Goal: Information Seeking & Learning: Compare options

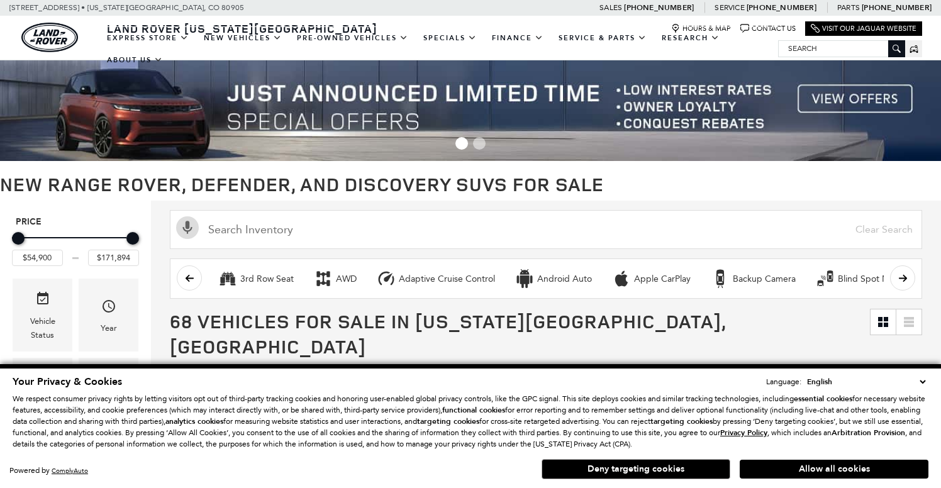
click at [873, 471] on button "Allow all cookies" at bounding box center [834, 469] width 189 height 19
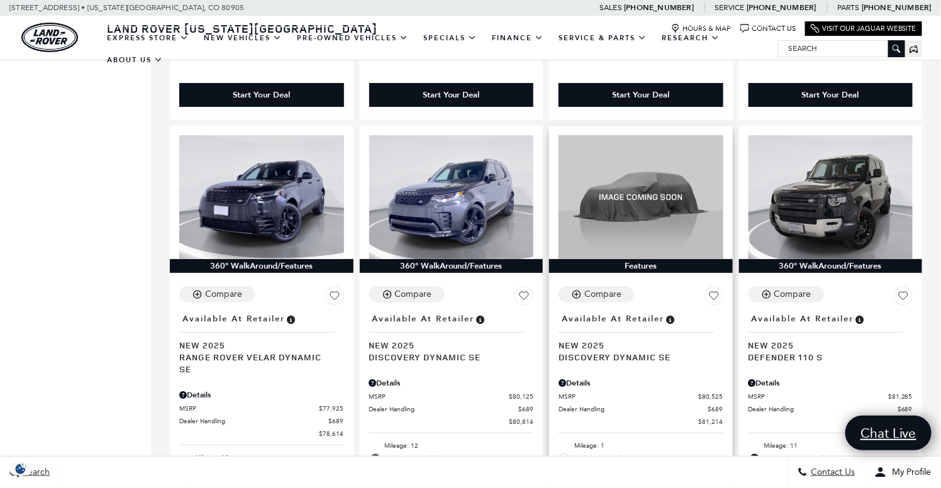
scroll to position [1824, 0]
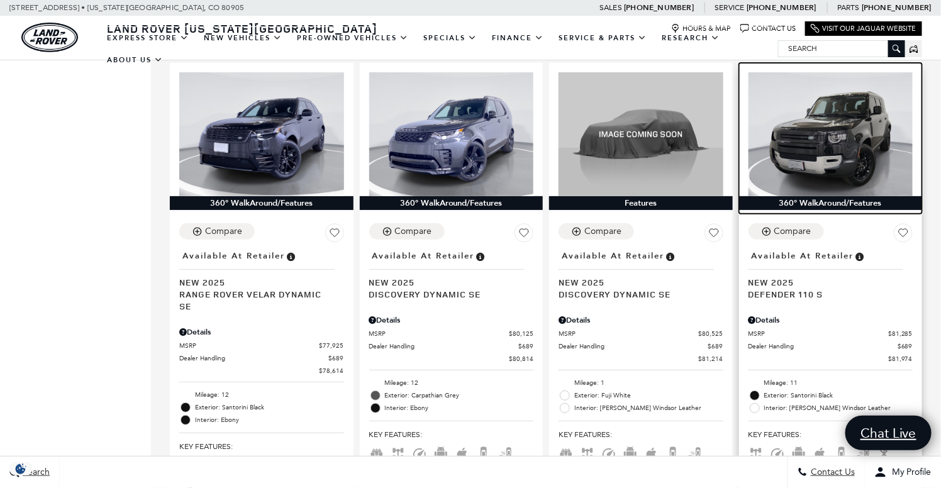
click at [827, 133] on img at bounding box center [831, 133] width 165 height 123
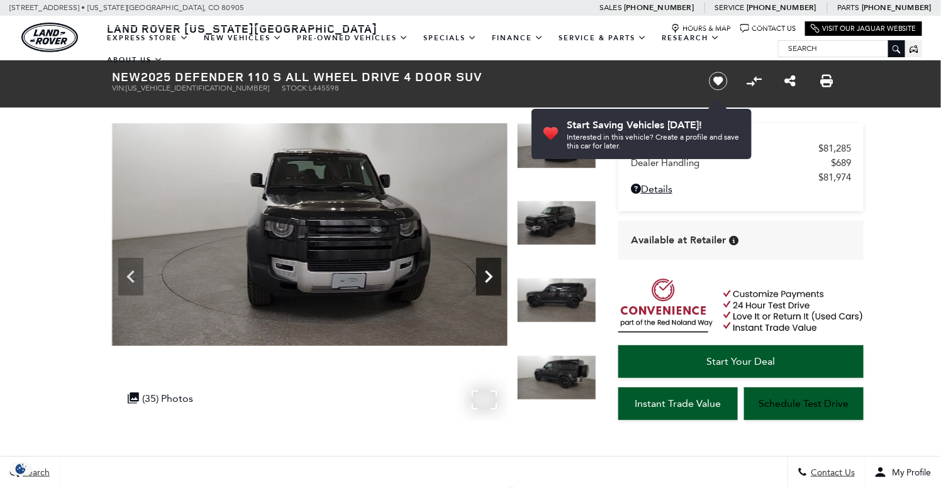
click at [484, 270] on icon "Next" at bounding box center [488, 276] width 25 height 25
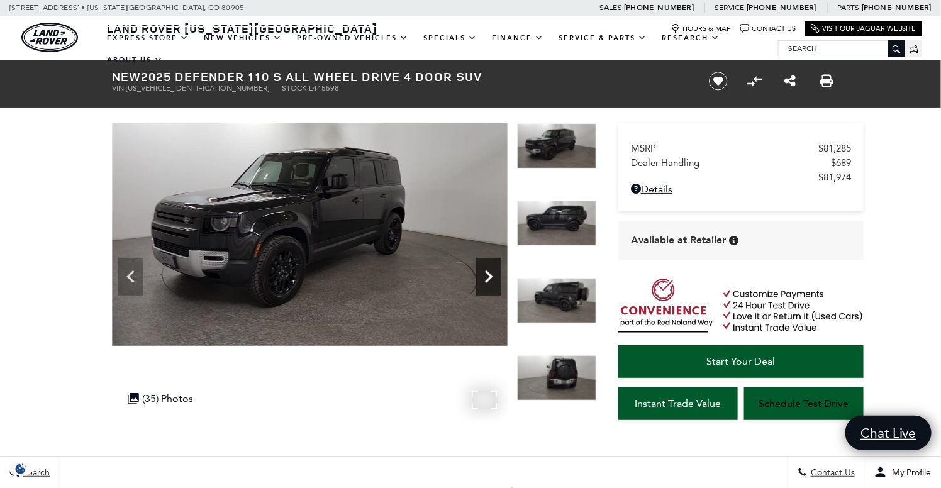
click at [489, 272] on icon "Next" at bounding box center [489, 277] width 8 height 13
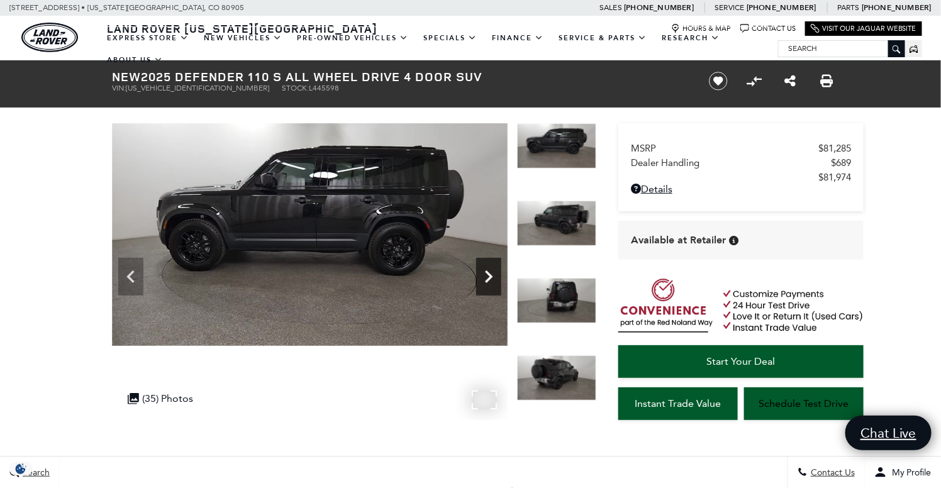
click at [489, 272] on icon "Next" at bounding box center [489, 277] width 8 height 13
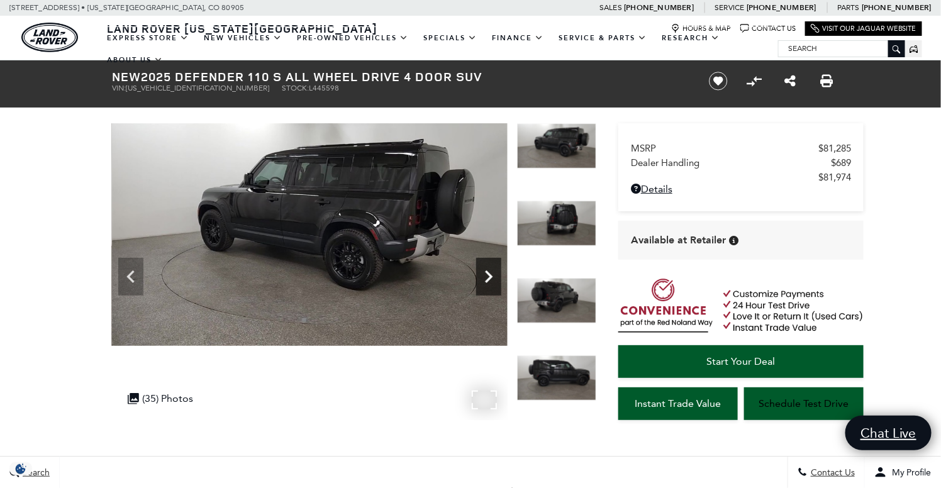
click at [487, 272] on icon "Next" at bounding box center [489, 277] width 8 height 13
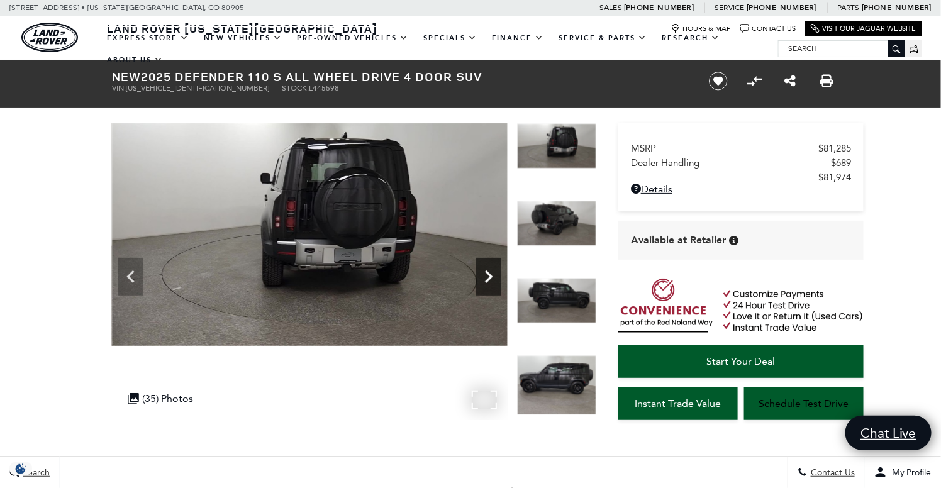
click at [487, 272] on icon "Next" at bounding box center [489, 277] width 8 height 13
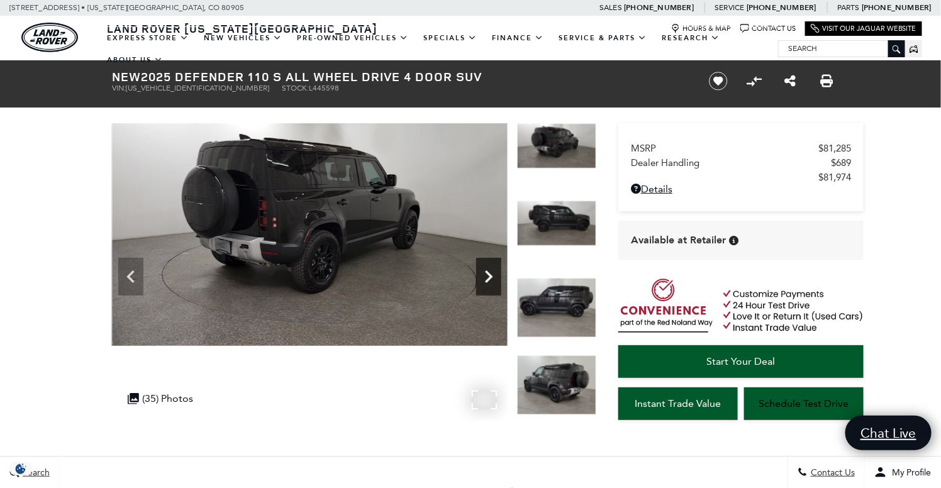
click at [487, 272] on icon "Next" at bounding box center [489, 277] width 8 height 13
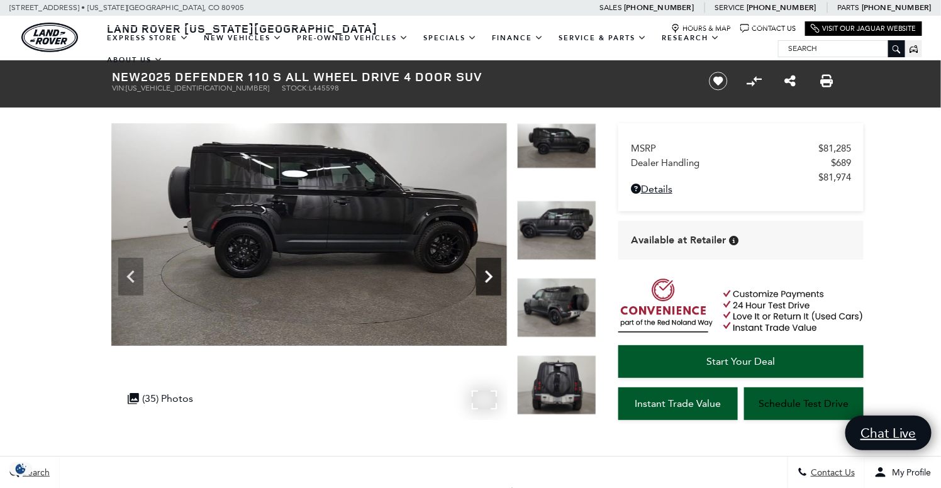
click at [486, 272] on icon "Next" at bounding box center [488, 276] width 25 height 25
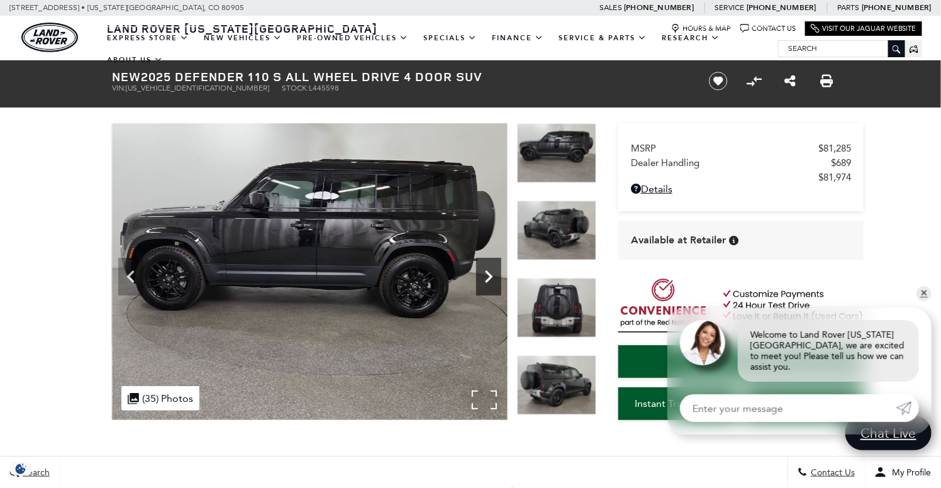
click at [483, 272] on icon "Next" at bounding box center [488, 276] width 25 height 25
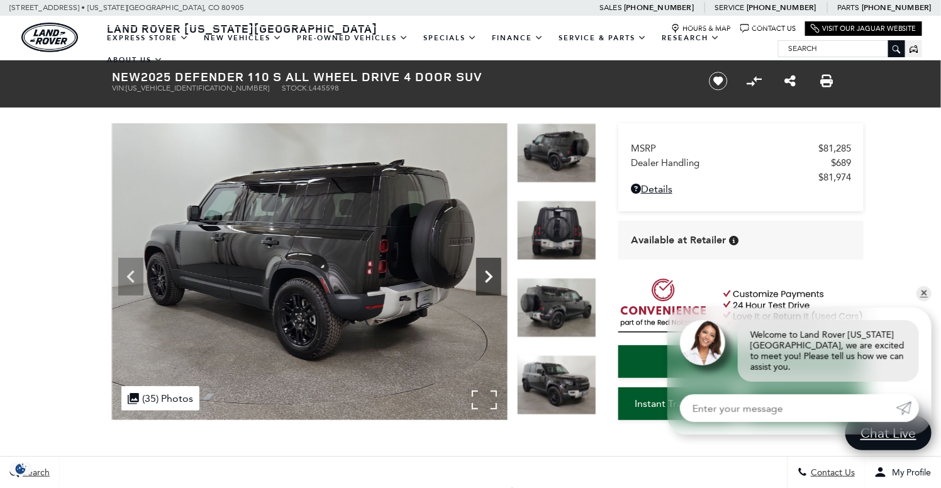
click at [481, 274] on icon "Next" at bounding box center [488, 276] width 25 height 25
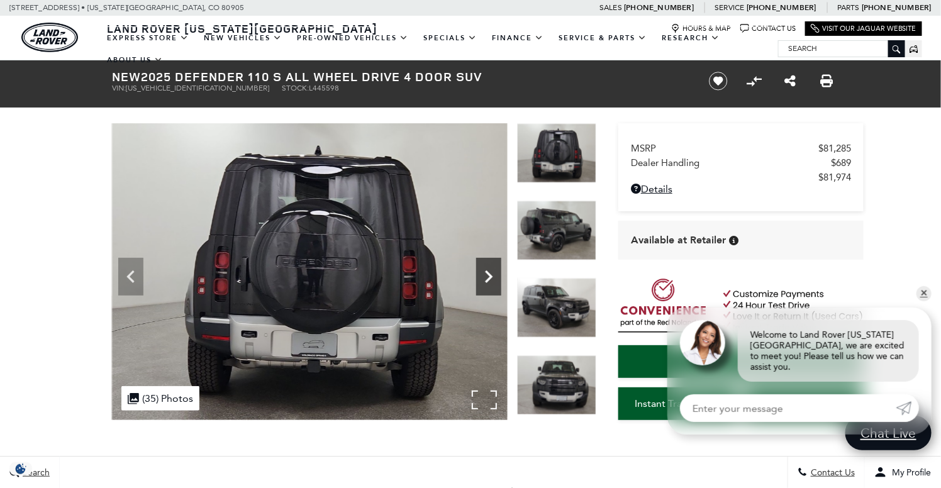
click at [481, 274] on icon "Next" at bounding box center [488, 276] width 25 height 25
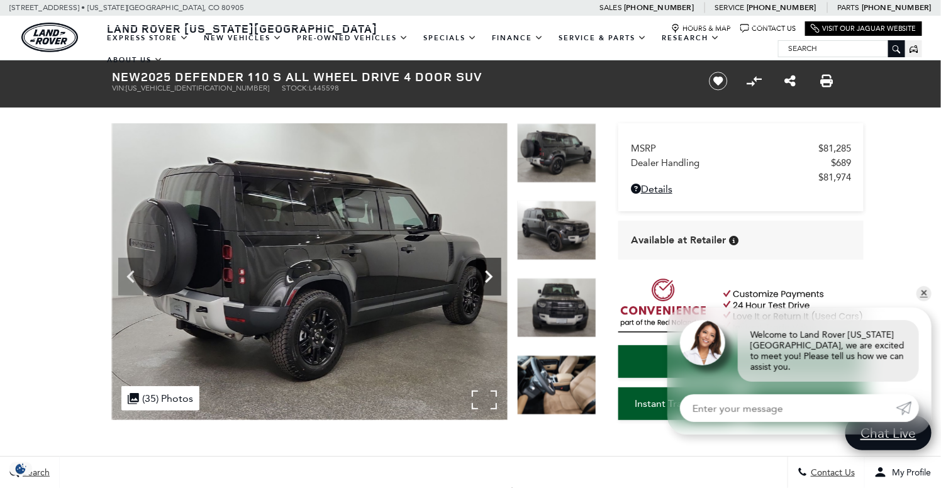
click at [480, 274] on icon "Next" at bounding box center [488, 276] width 25 height 25
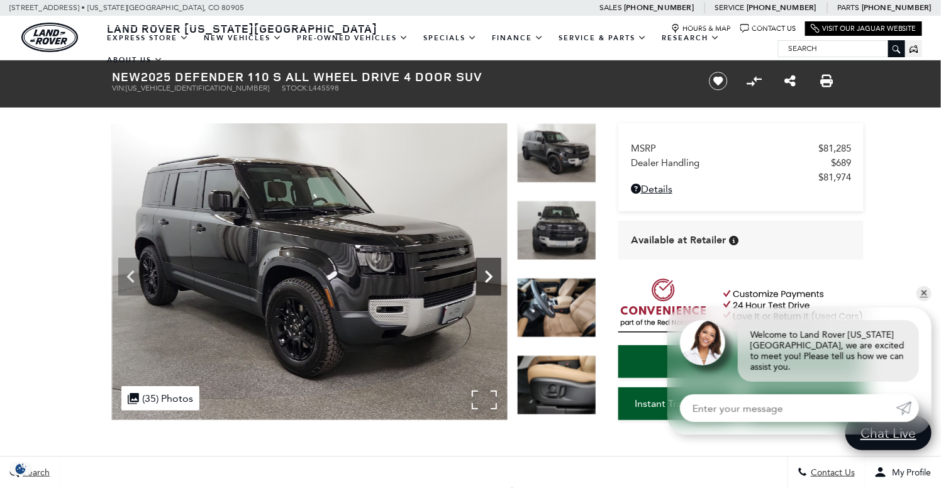
click at [480, 274] on icon "Next" at bounding box center [488, 276] width 25 height 25
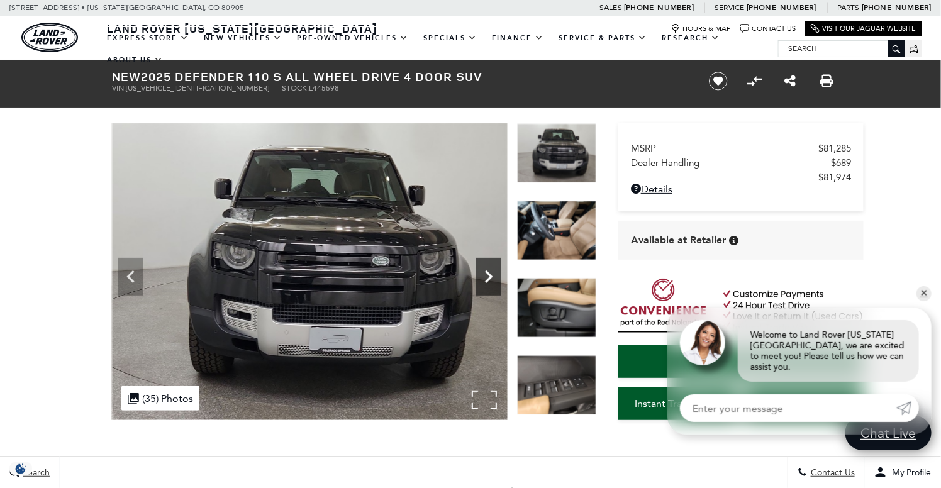
click at [476, 280] on icon "Next" at bounding box center [488, 276] width 25 height 25
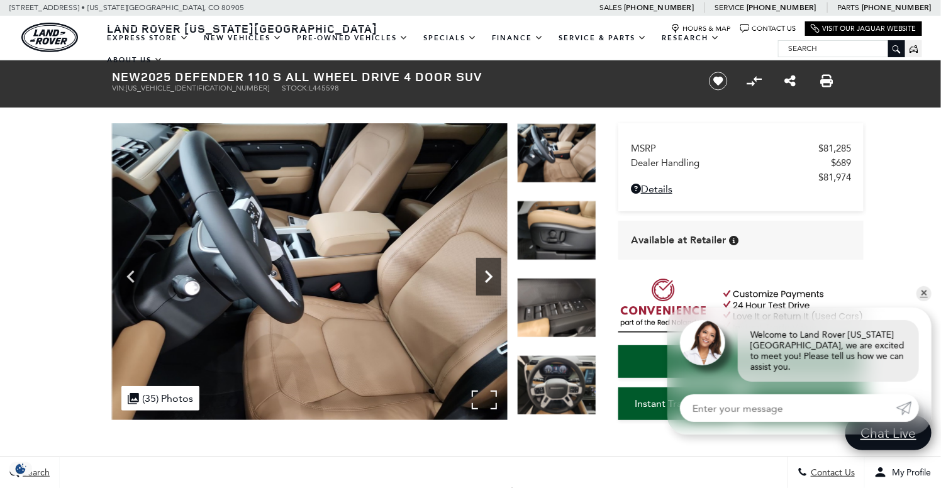
click at [494, 276] on icon "Next" at bounding box center [488, 276] width 25 height 25
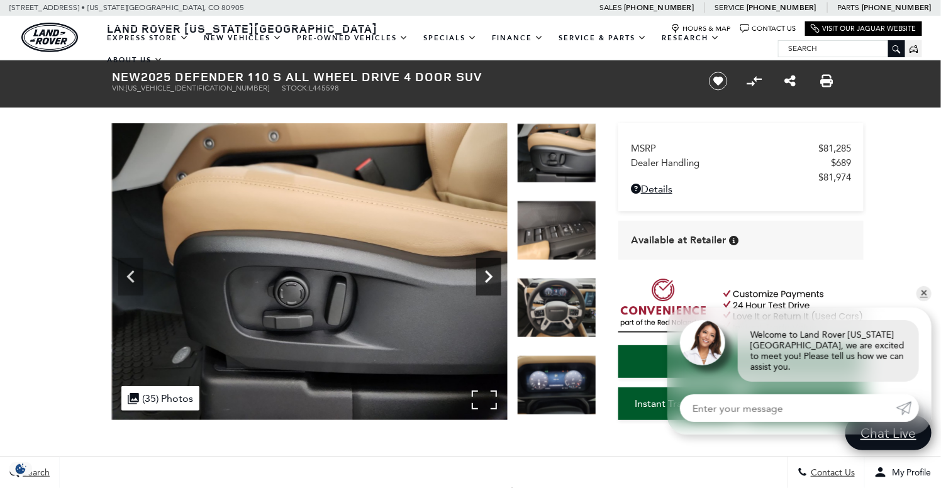
click at [494, 276] on icon "Next" at bounding box center [488, 276] width 25 height 25
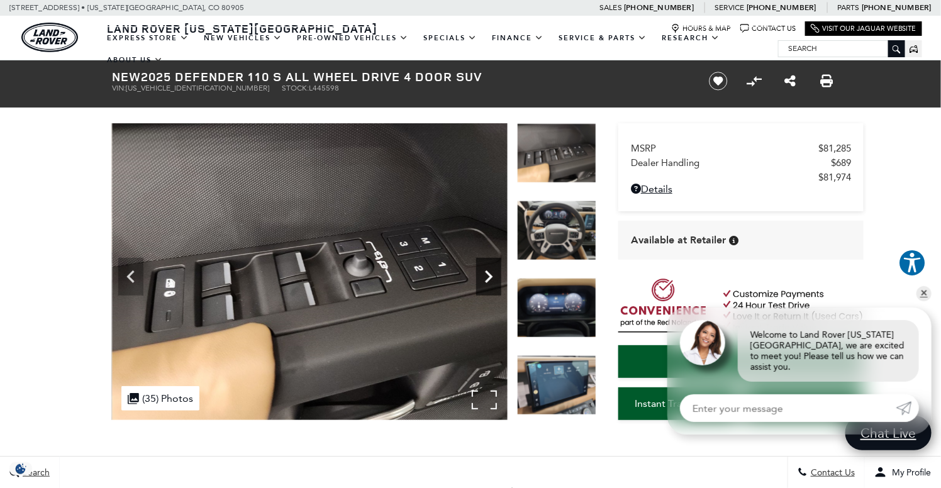
click at [494, 276] on icon "Next" at bounding box center [488, 276] width 25 height 25
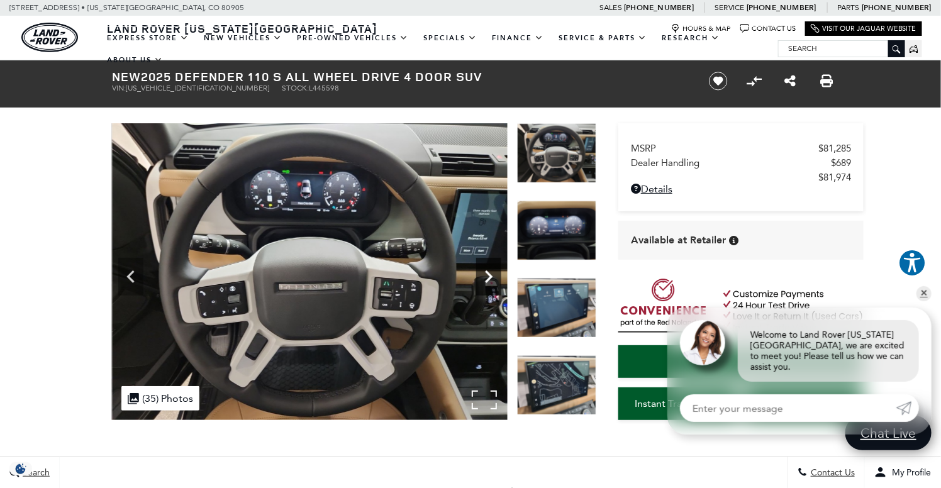
click at [494, 276] on icon "Next" at bounding box center [488, 276] width 25 height 25
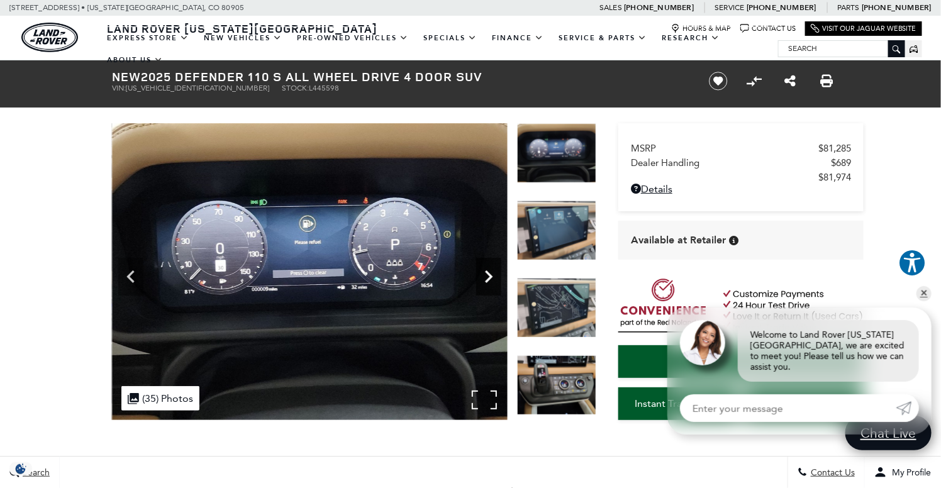
click at [491, 276] on icon "Next" at bounding box center [488, 276] width 25 height 25
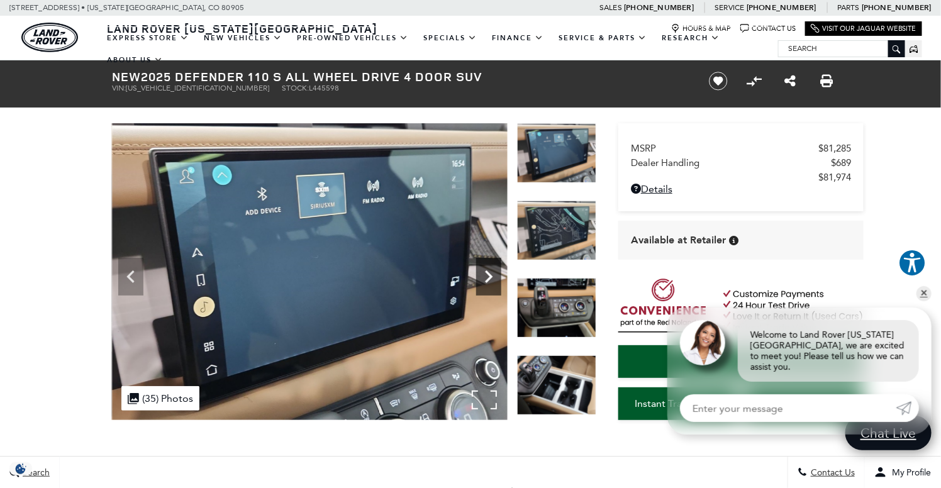
click at [491, 276] on icon "Next" at bounding box center [489, 277] width 8 height 13
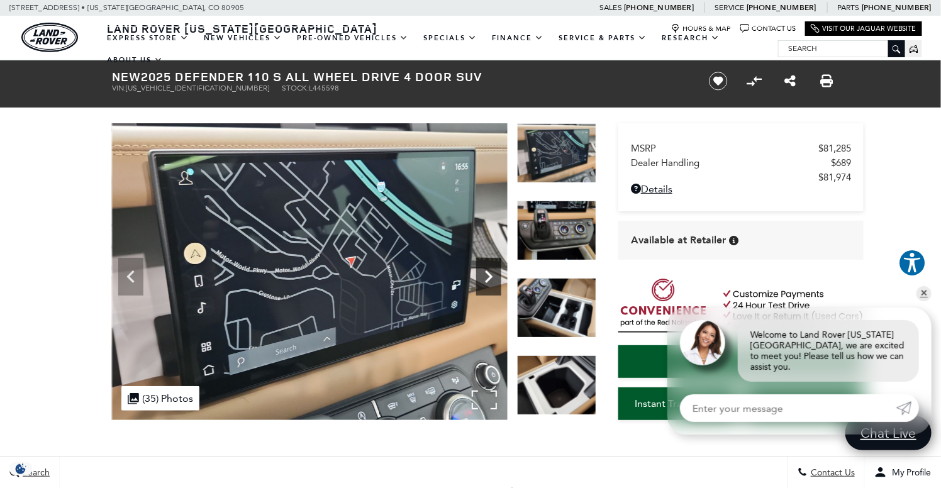
click at [491, 276] on icon "Next" at bounding box center [489, 277] width 8 height 13
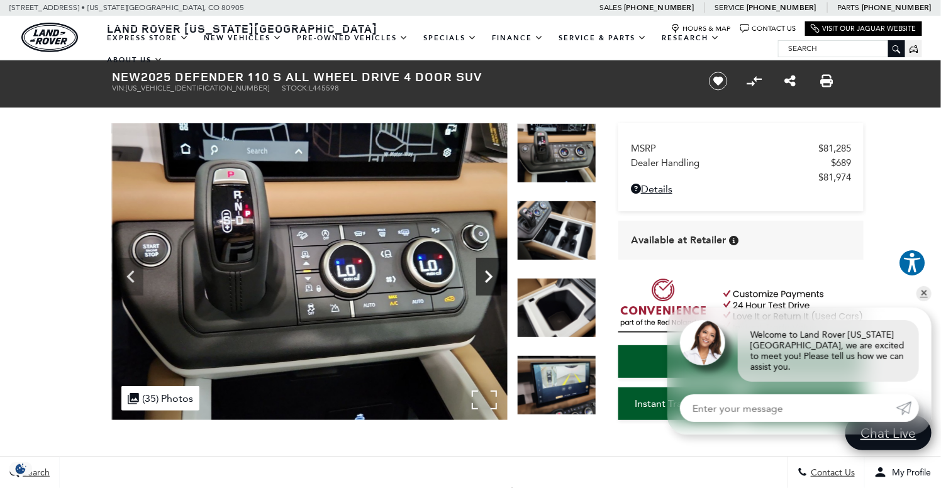
click at [491, 276] on icon "Next" at bounding box center [489, 277] width 8 height 13
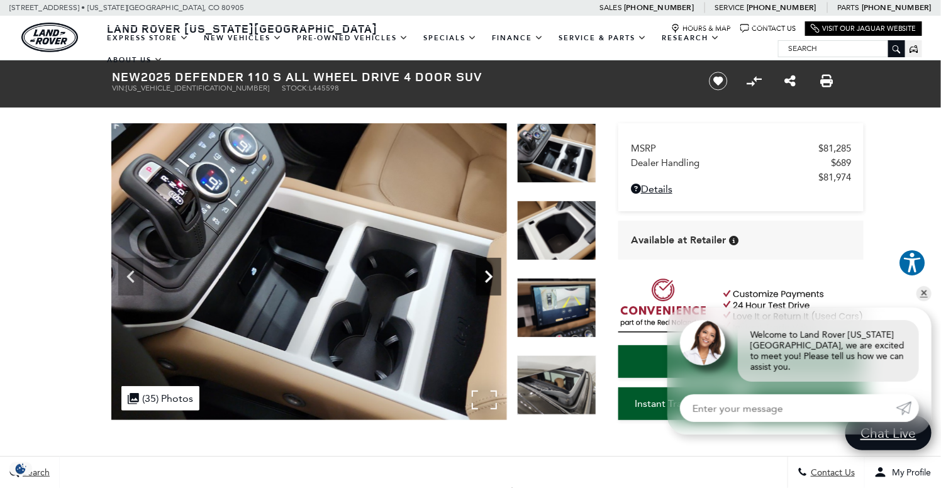
click at [490, 276] on icon "Next" at bounding box center [489, 277] width 8 height 13
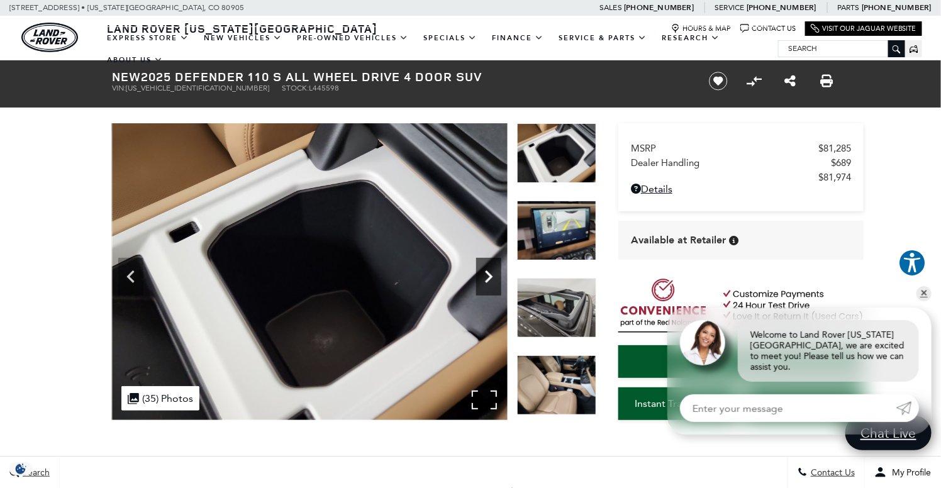
click at [490, 276] on icon "Next" at bounding box center [489, 277] width 8 height 13
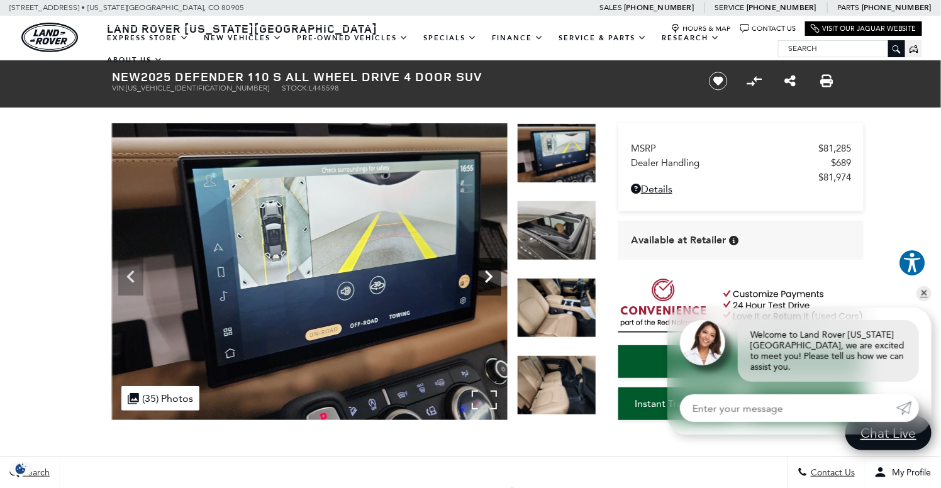
click at [489, 276] on icon "Next" at bounding box center [488, 276] width 25 height 25
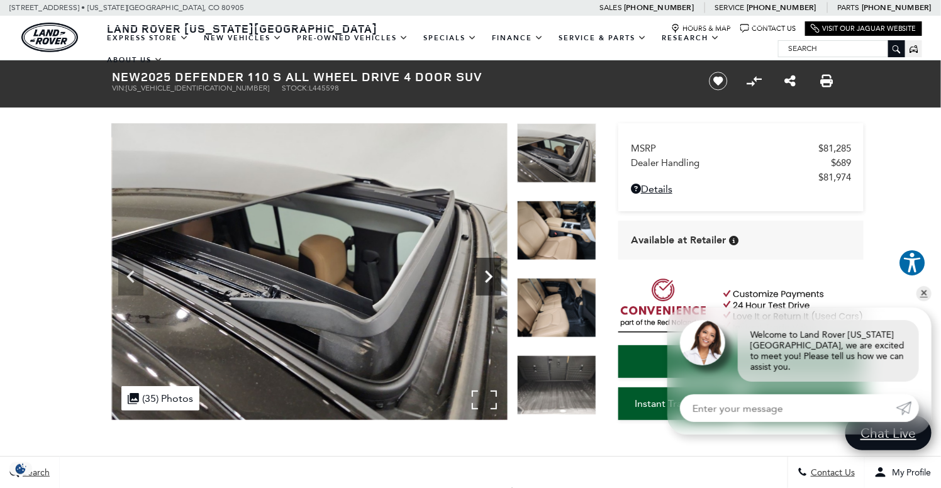
click at [489, 277] on icon "Next" at bounding box center [488, 276] width 25 height 25
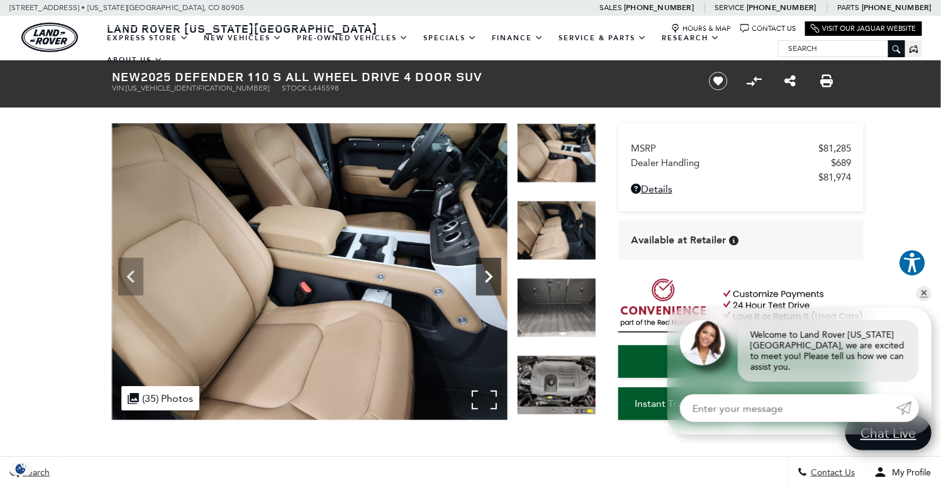
click at [489, 277] on icon "Next" at bounding box center [488, 276] width 25 height 25
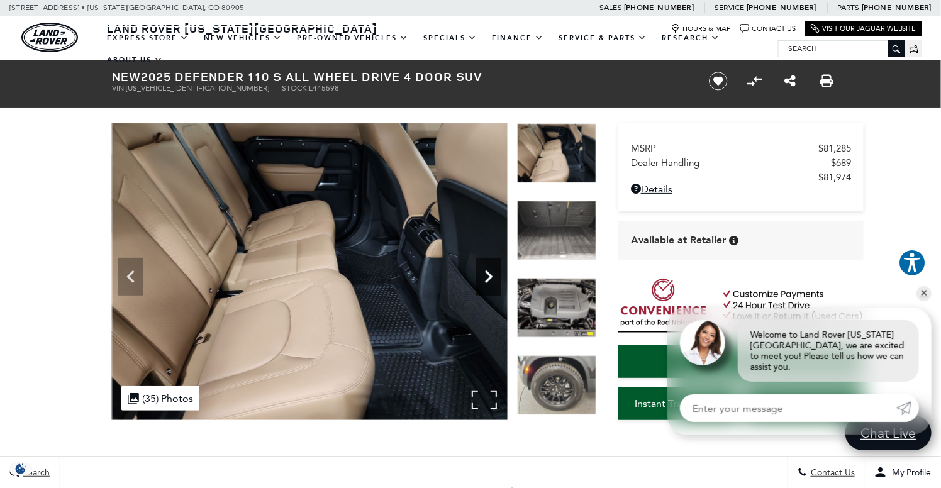
click at [488, 278] on icon "Next" at bounding box center [488, 276] width 25 height 25
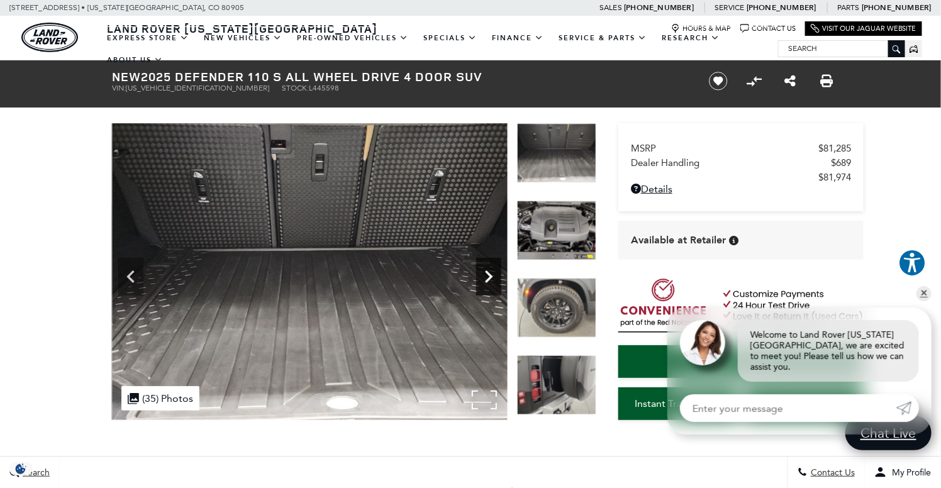
click at [488, 278] on icon "Next" at bounding box center [488, 276] width 25 height 25
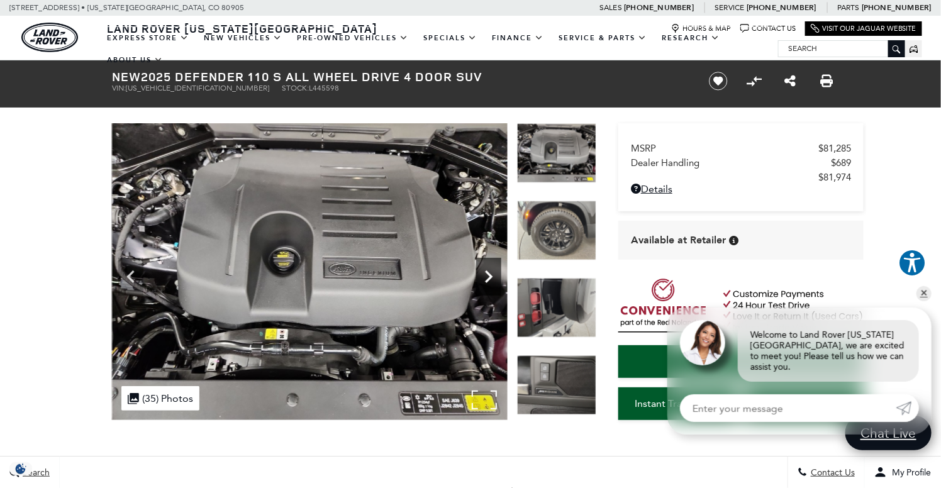
click at [488, 278] on icon "Next" at bounding box center [488, 276] width 25 height 25
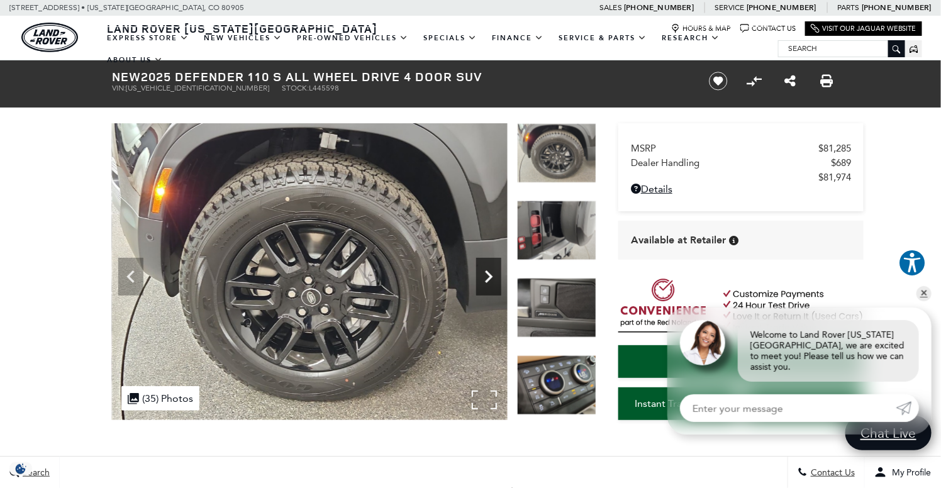
click at [488, 278] on icon "Next" at bounding box center [488, 276] width 25 height 25
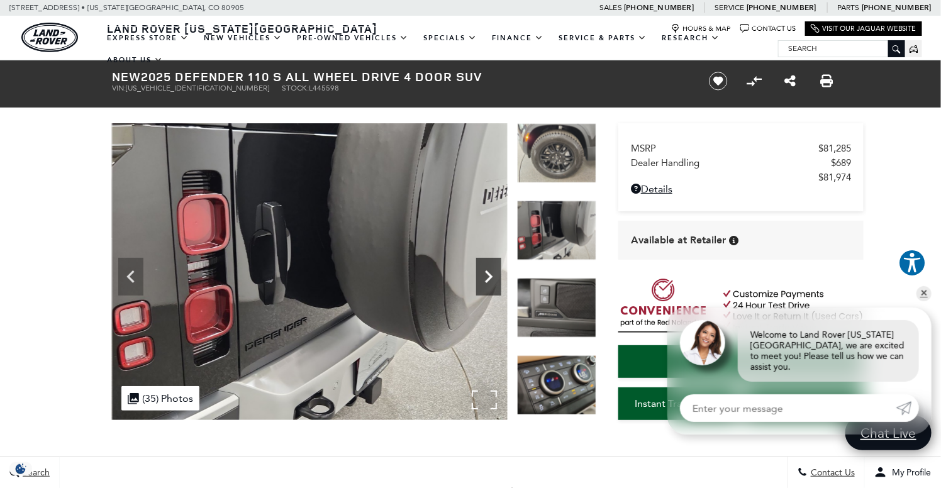
click at [486, 280] on icon "Next" at bounding box center [488, 276] width 25 height 25
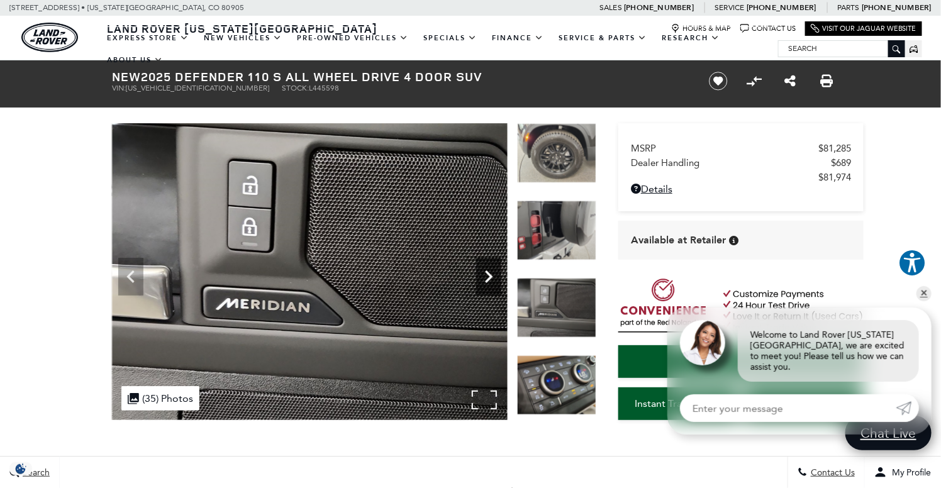
click at [486, 280] on icon "Next" at bounding box center [488, 276] width 25 height 25
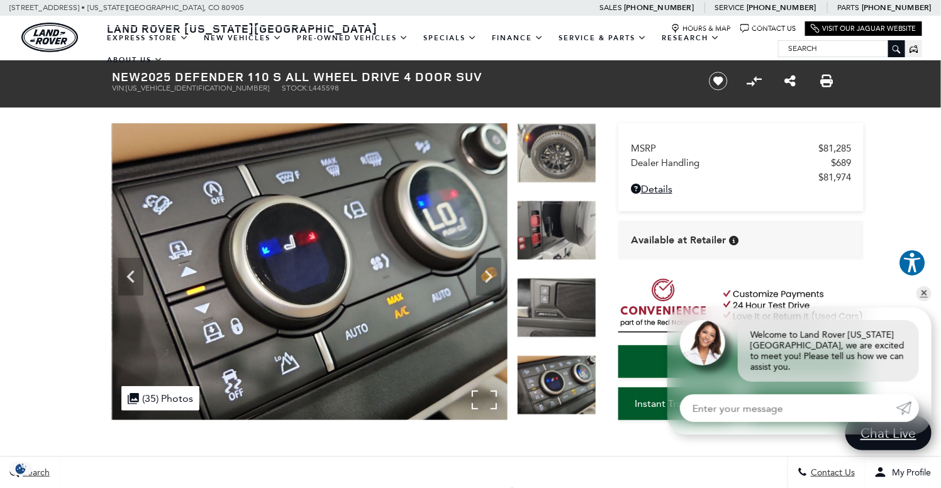
click at [484, 282] on div "360 WalkAround Powered By SpinCar" at bounding box center [310, 271] width 396 height 297
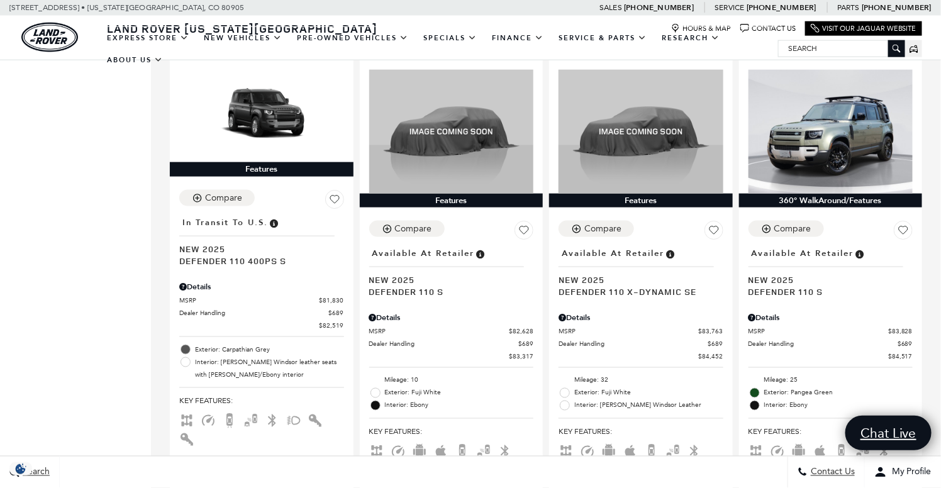
scroll to position [2642, 0]
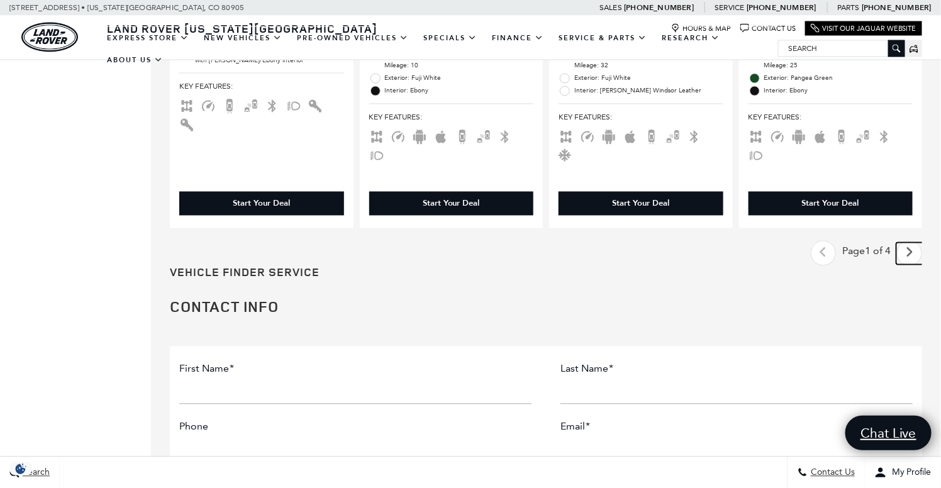
click at [914, 243] on icon "next page" at bounding box center [910, 253] width 8 height 20
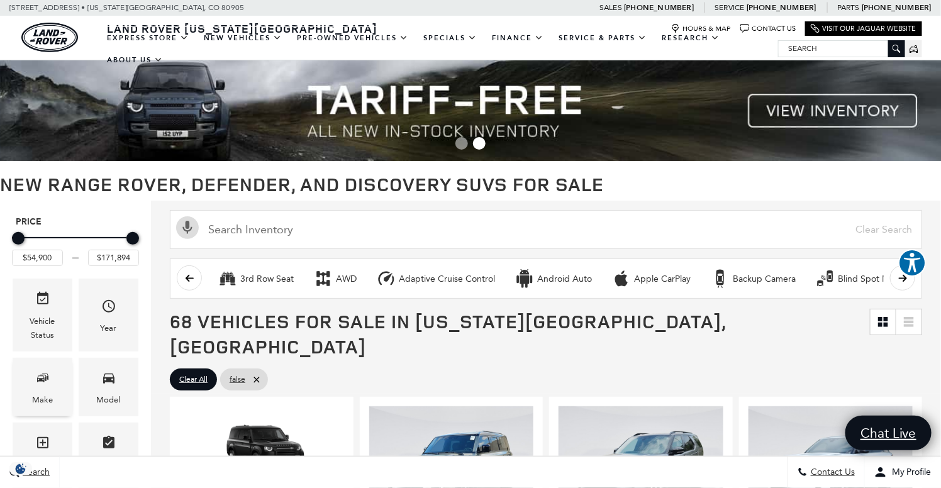
click at [31, 387] on div "Make" at bounding box center [43, 387] width 60 height 59
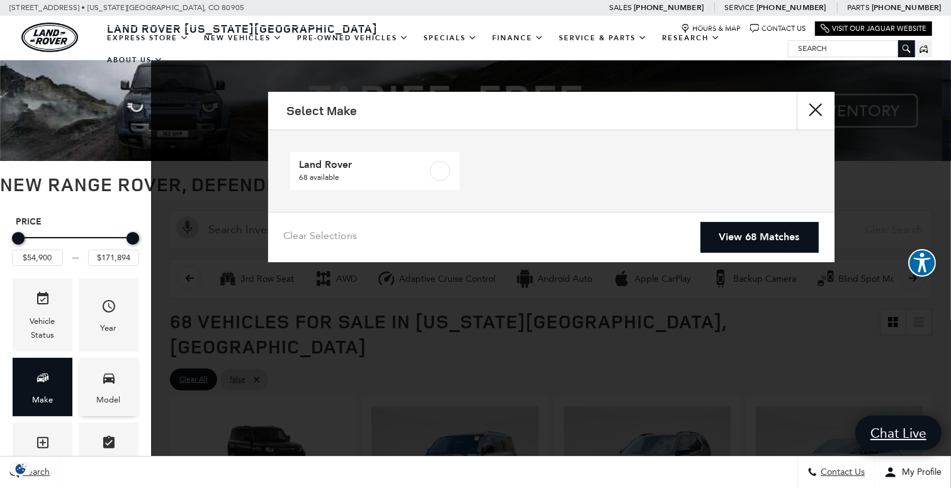
click at [92, 377] on div "Model" at bounding box center [109, 387] width 60 height 59
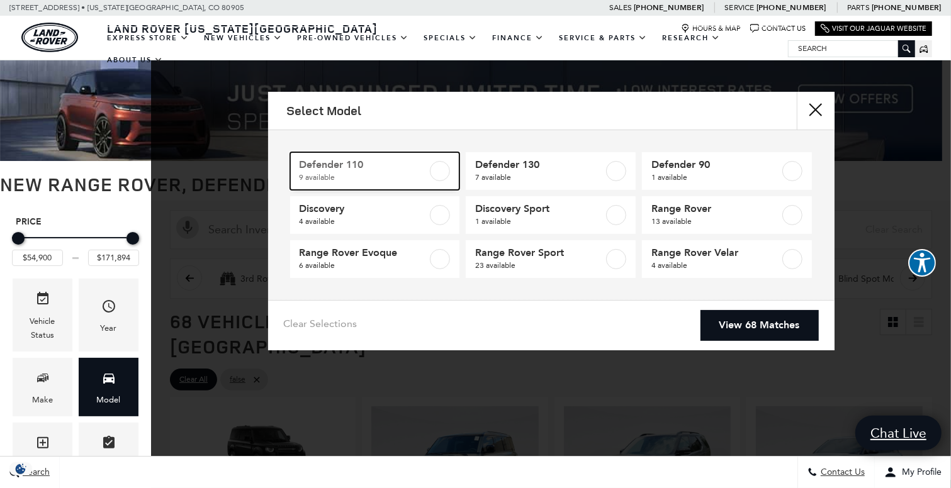
click at [452, 176] on link "Defender 110 9 available" at bounding box center [375, 171] width 170 height 38
type input "$81,974"
checkbox input "true"
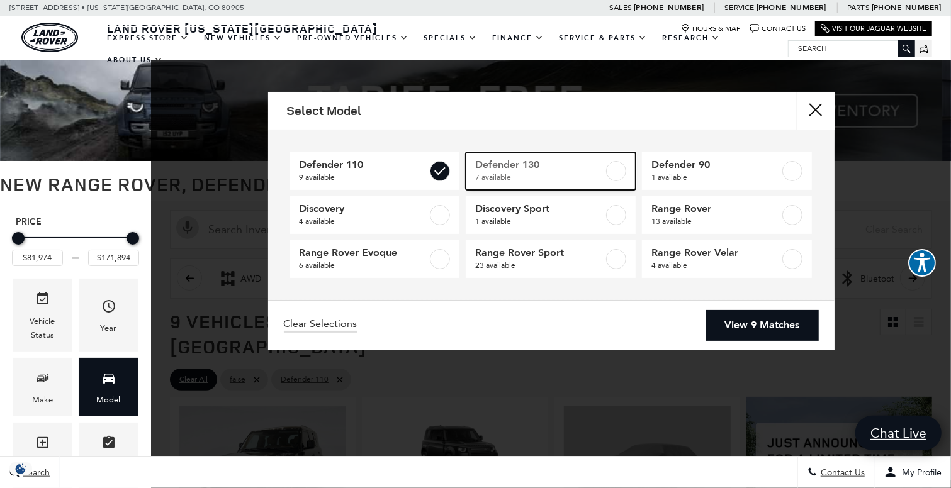
click at [625, 172] on label at bounding box center [616, 171] width 20 height 20
checkbox input "true"
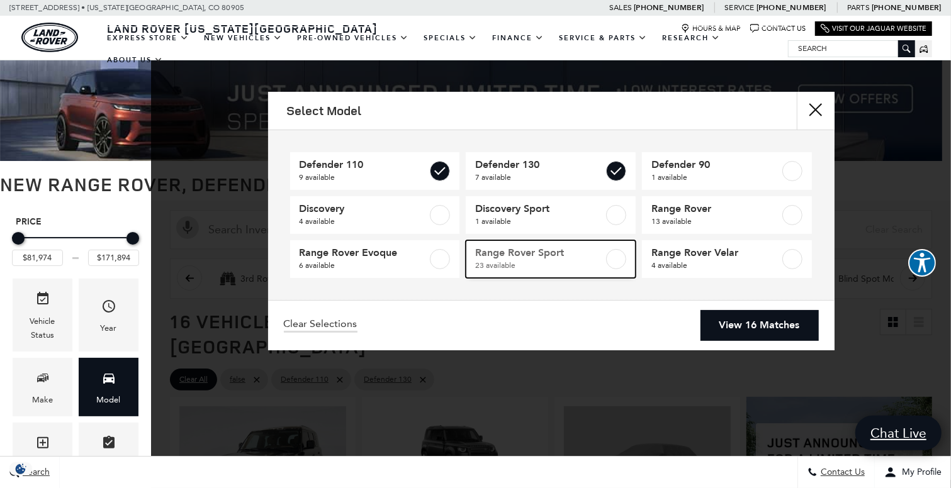
click at [608, 267] on div at bounding box center [616, 259] width 20 height 20
checkbox input "true"
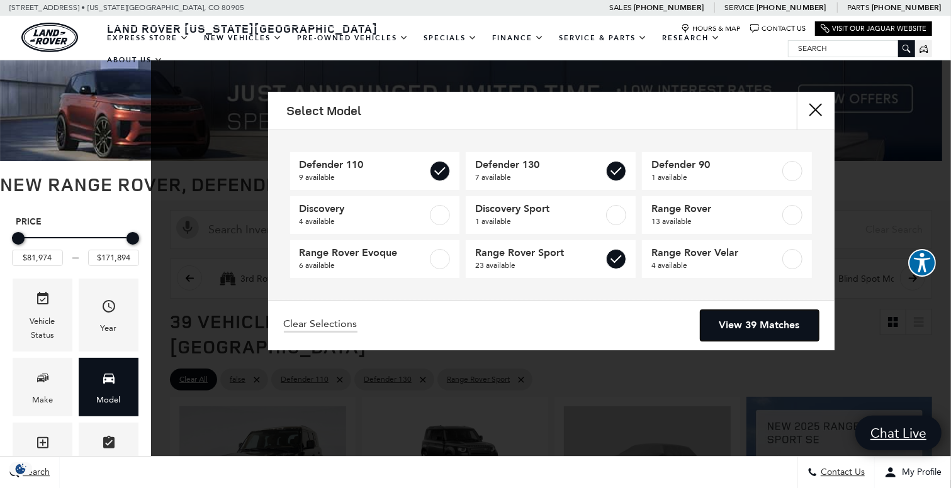
click at [739, 334] on link "View 39 Matches" at bounding box center [759, 325] width 118 height 31
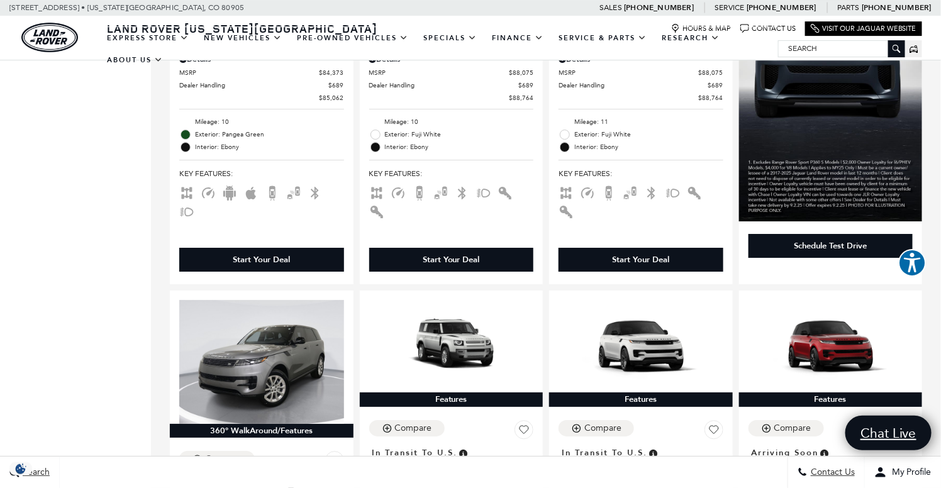
scroll to position [1258, 0]
